Goal: Check status: Check status

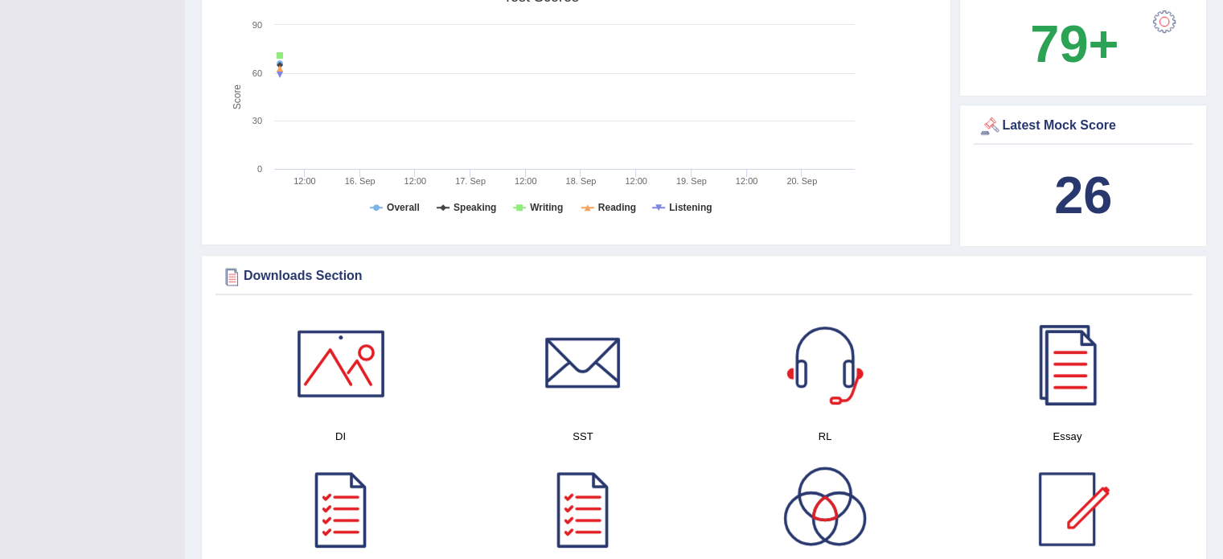
scroll to position [569, 0]
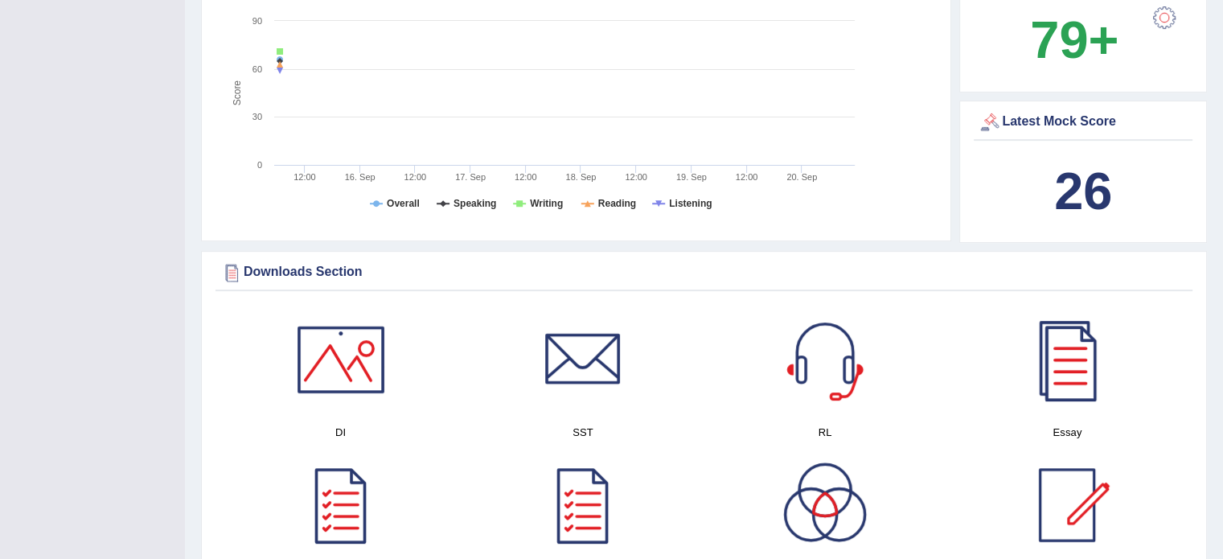
click at [1091, 179] on b "26" at bounding box center [1084, 191] width 58 height 59
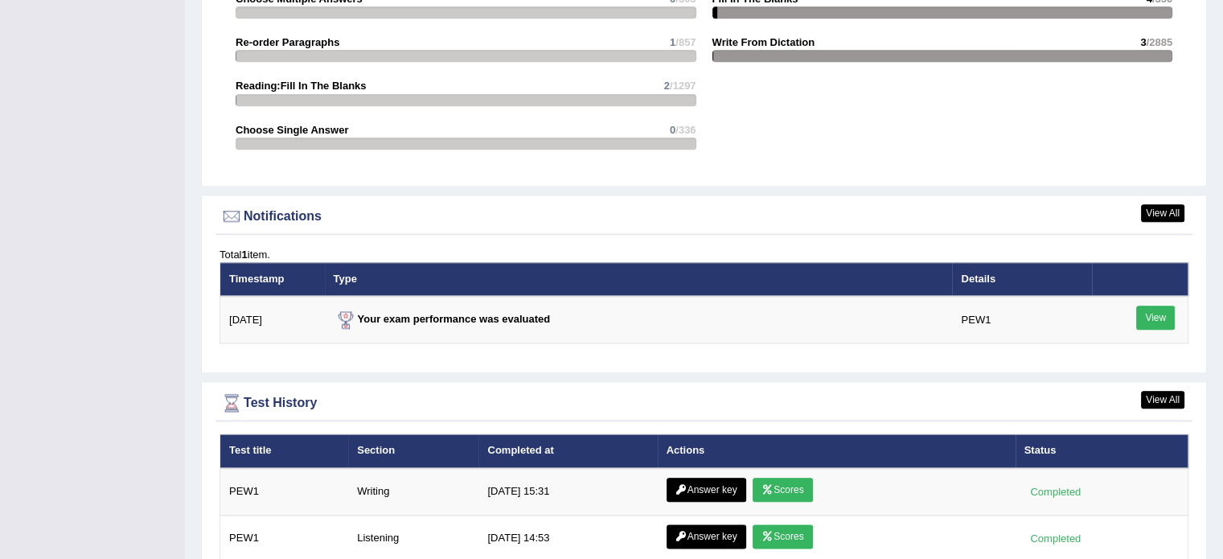
scroll to position [1778, 0]
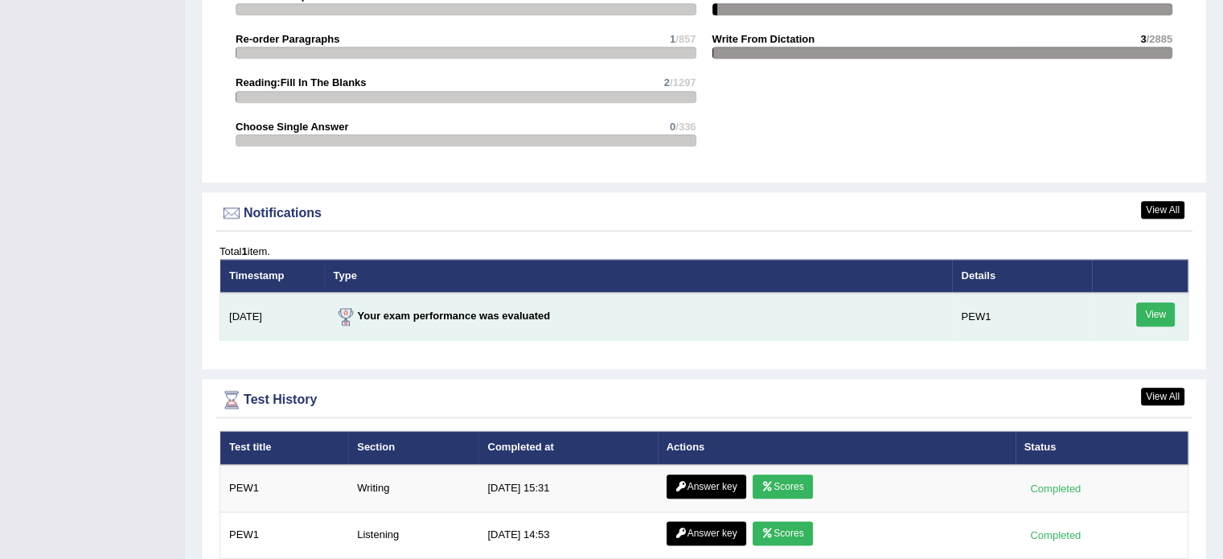
click at [1162, 327] on link "View" at bounding box center [1156, 314] width 39 height 24
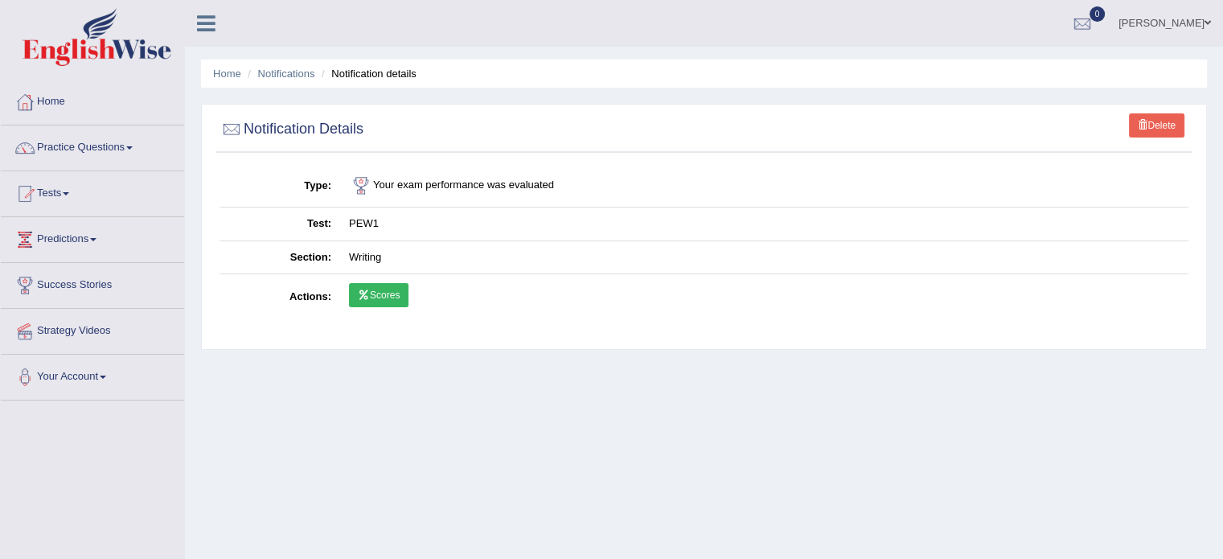
click at [393, 290] on link "Scores" at bounding box center [379, 295] width 60 height 24
click at [379, 298] on link "Scores" at bounding box center [379, 295] width 60 height 24
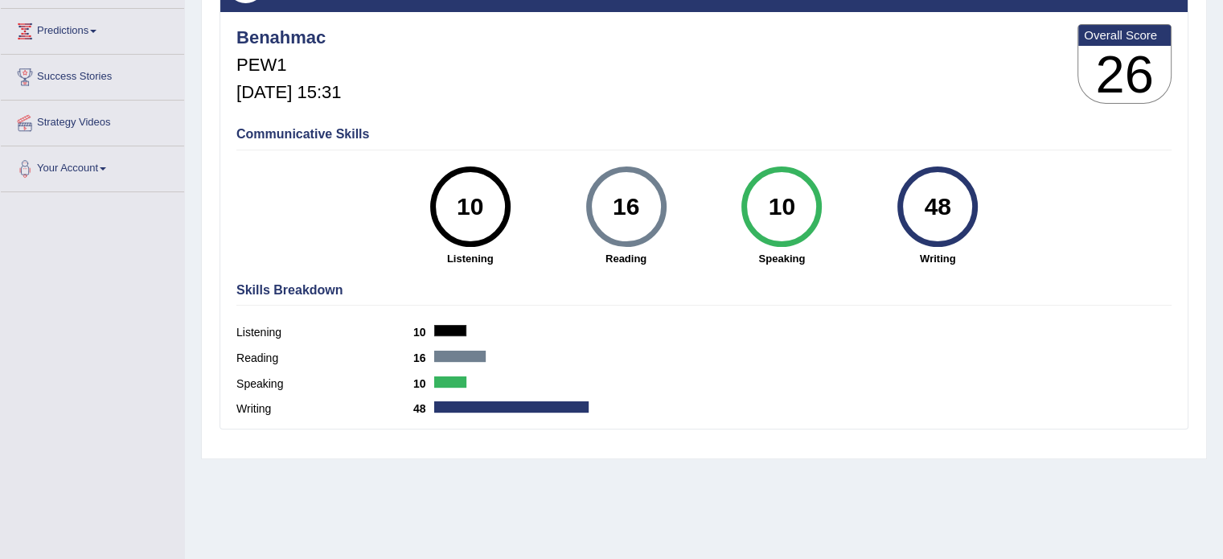
scroll to position [206, 0]
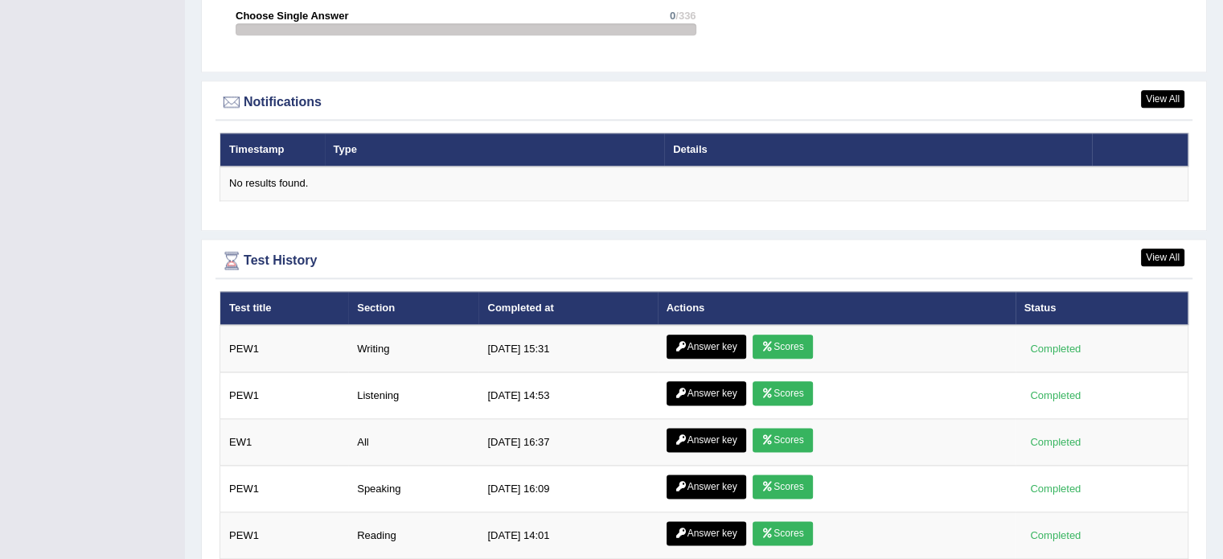
scroll to position [1890, 0]
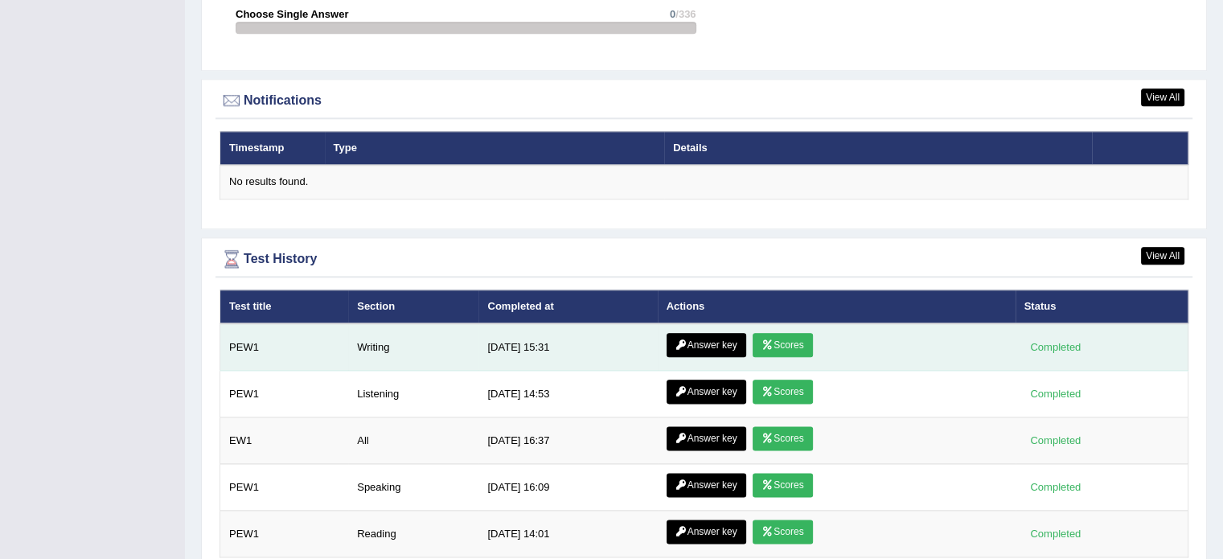
click at [718, 350] on link "Answer key" at bounding box center [707, 345] width 80 height 24
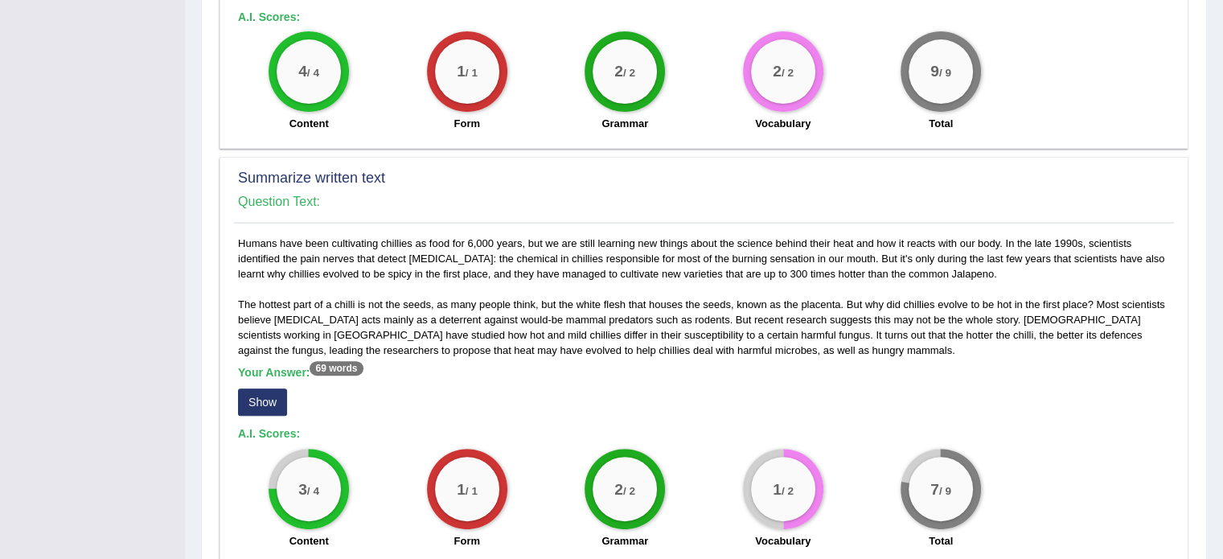
scroll to position [518, 0]
click at [521, 315] on div "Humans have been cultivating chillies as food for 6,000 years, but we are still…" at bounding box center [704, 396] width 940 height 322
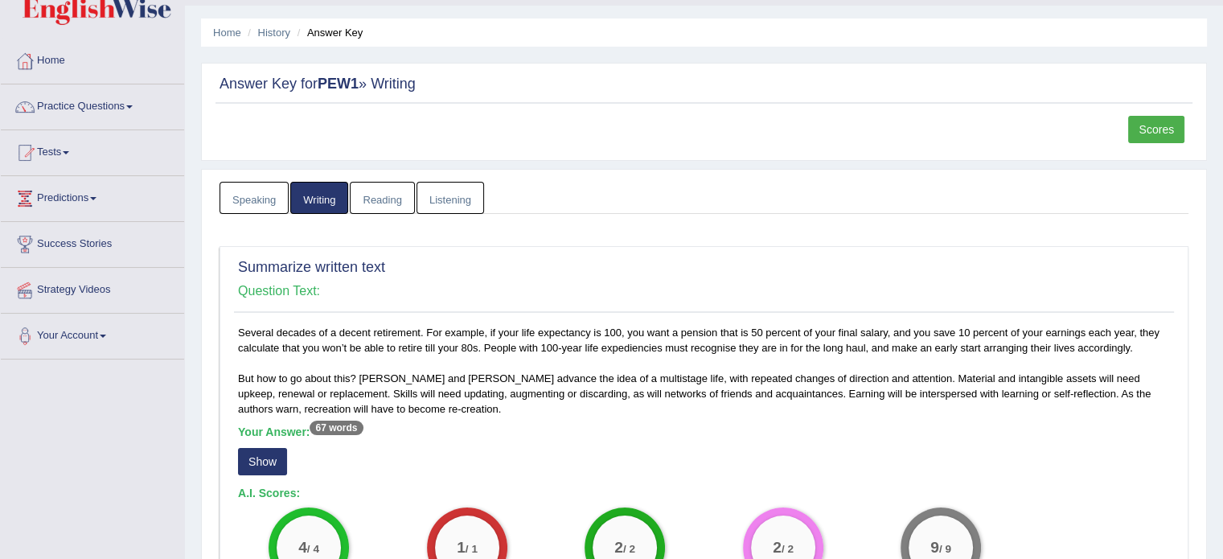
scroll to position [0, 0]
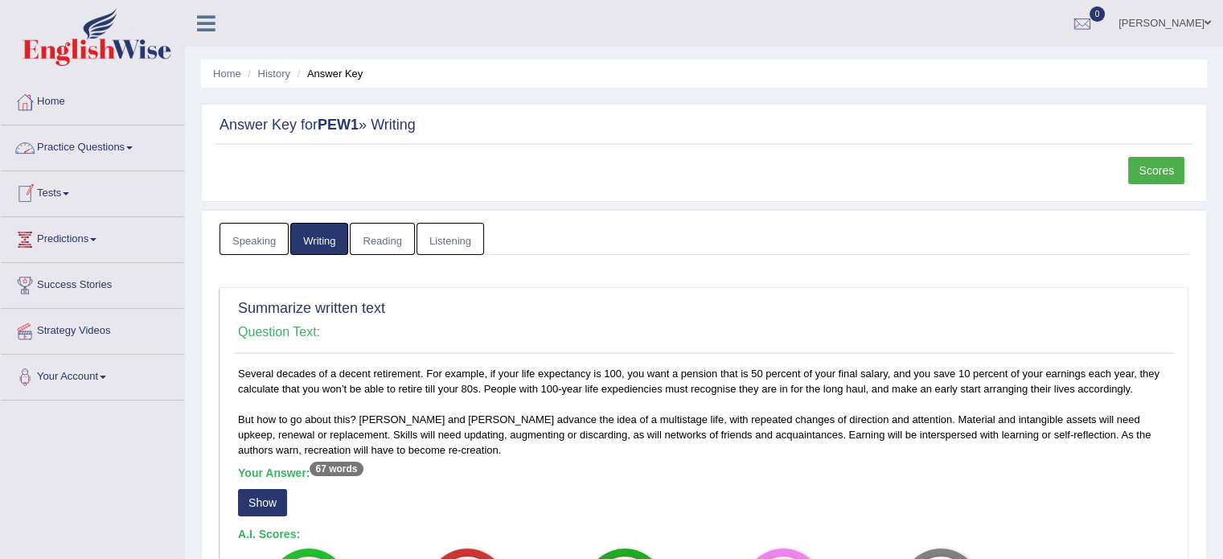
click at [58, 105] on link "Home" at bounding box center [92, 100] width 183 height 40
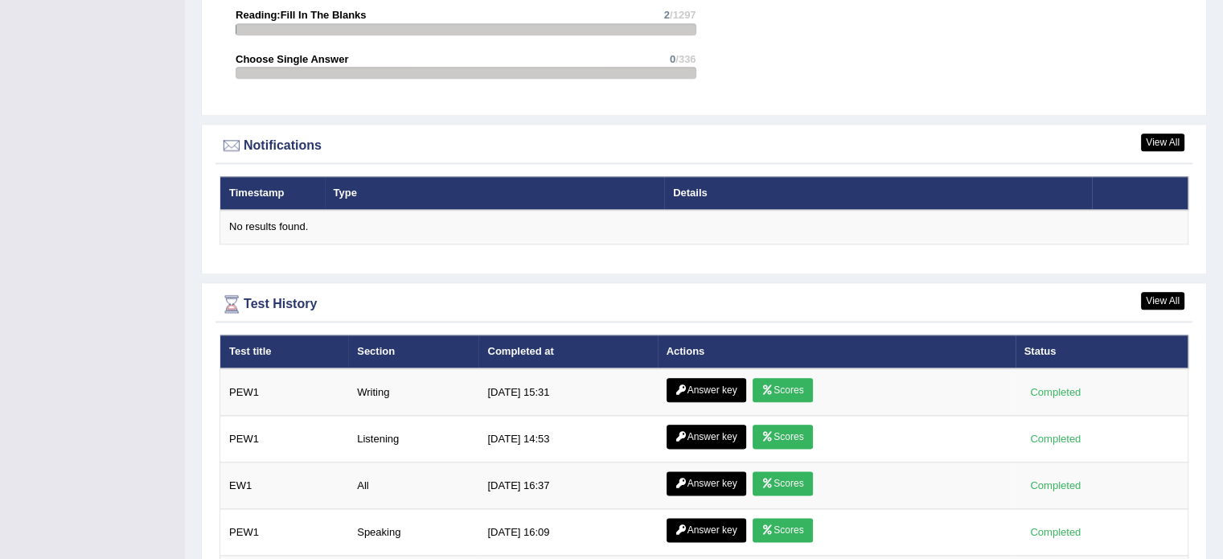
scroll to position [1972, 0]
